Goal: Task Accomplishment & Management: Manage account settings

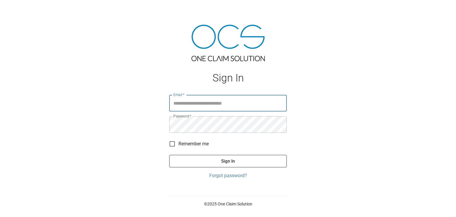
type input "**********"
click at [241, 165] on button "Sign In" at bounding box center [228, 161] width 118 height 12
